Goal: Information Seeking & Learning: Learn about a topic

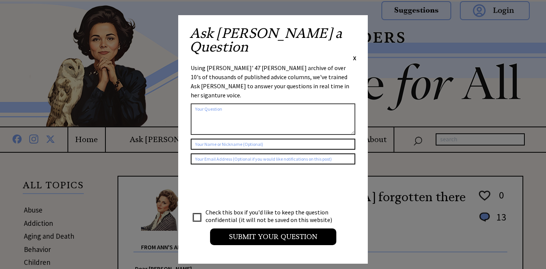
click at [355, 54] on span "X" at bounding box center [354, 58] width 3 height 8
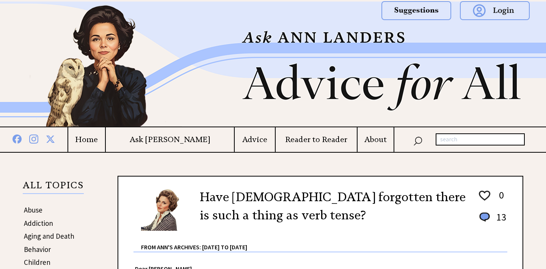
click at [376, 137] on h4 "About" at bounding box center [375, 139] width 36 height 9
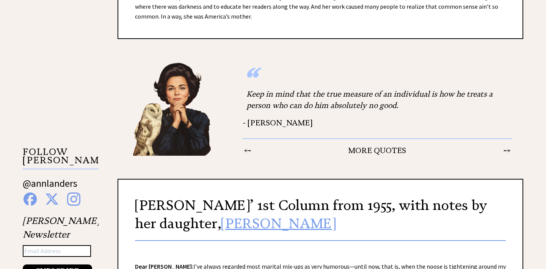
scroll to position [563, 0]
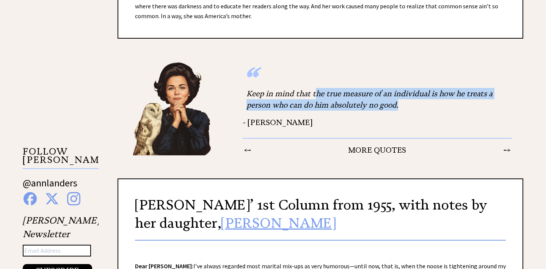
drag, startPoint x: 314, startPoint y: 91, endPoint x: 404, endPoint y: 104, distance: 90.8
click at [404, 104] on div "Keep in mind that the true measure of an individual is how he treats a person w…" at bounding box center [376, 99] width 269 height 30
copy div "he true measure of an individual is how he treats a person who can do him absol…"
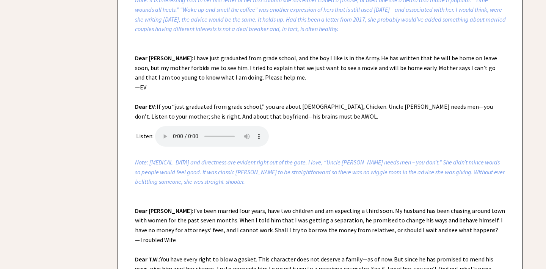
scroll to position [973, 0]
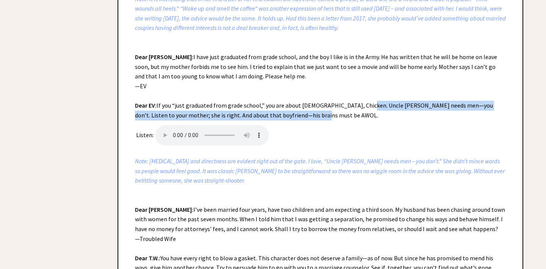
drag, startPoint x: 356, startPoint y: 91, endPoint x: 296, endPoint y: 100, distance: 60.9
copy div "Uncle [PERSON_NAME] needs men—you don’t. Listen to your mother; she is right. A…"
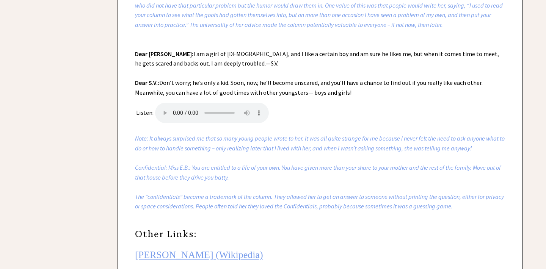
scroll to position [1476, 0]
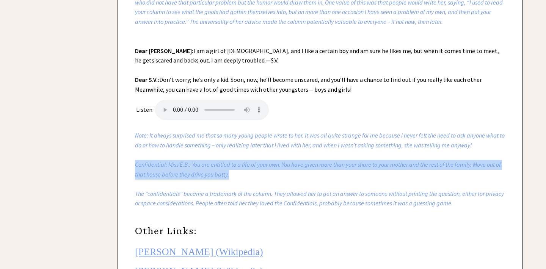
drag, startPoint x: 135, startPoint y: 104, endPoint x: 234, endPoint y: 111, distance: 99.5
copy icon "Confidential: Miss E.B.: You are entitled to a life of your own. You have given…"
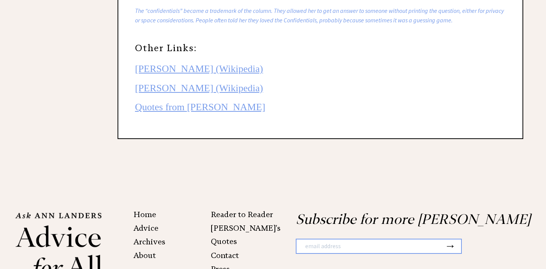
scroll to position [1658, 0]
copy span "[PERSON_NAME]™ is a trademark of [PERSON_NAME] and the [PERSON_NAME] Primary Tr…"
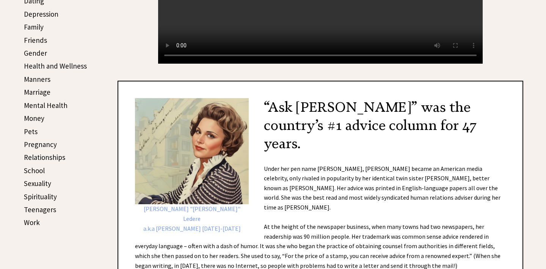
scroll to position [276, 0]
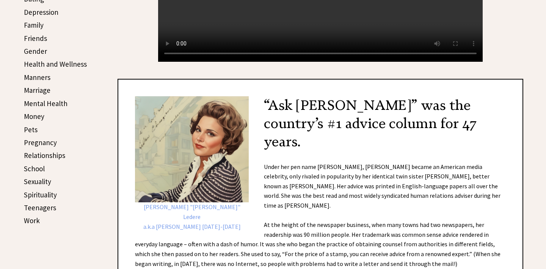
click at [42, 181] on link "Sexuality" at bounding box center [37, 181] width 27 height 9
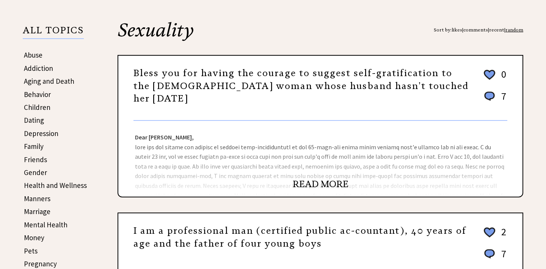
scroll to position [158, 0]
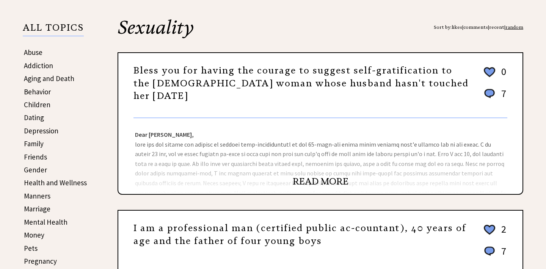
click at [306, 180] on link "READ MORE" at bounding box center [320, 181] width 56 height 11
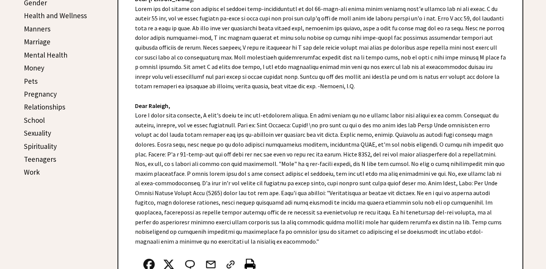
scroll to position [327, 0]
